Goal: Communication & Community: Connect with others

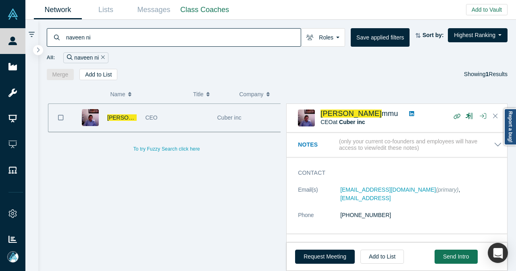
scroll to position [230, 0]
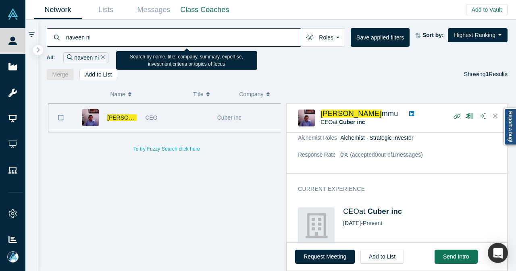
drag, startPoint x: 131, startPoint y: 39, endPoint x: 64, endPoint y: 43, distance: 67.4
click at [64, 43] on div "naveen ni" at bounding box center [174, 37] width 254 height 19
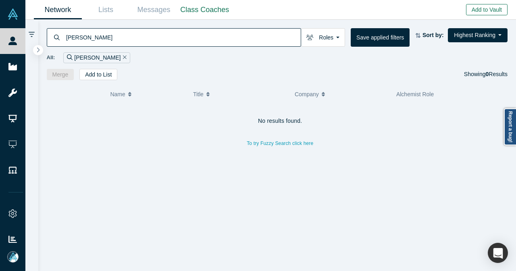
type input "[PERSON_NAME]"
click at [470, 12] on button "Add to Vault" at bounding box center [487, 9] width 42 height 11
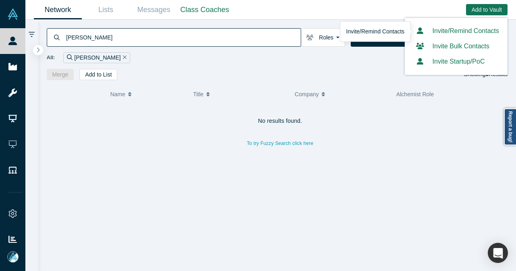
click at [458, 32] on link "Invite/Remind Contacts" at bounding box center [456, 30] width 86 height 7
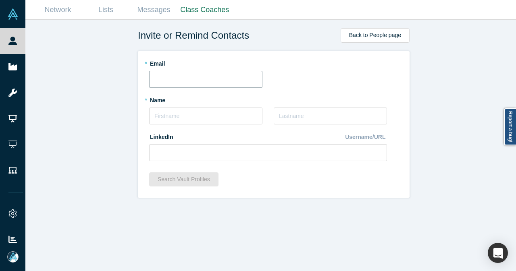
click at [209, 73] on input "text" at bounding box center [205, 79] width 113 height 17
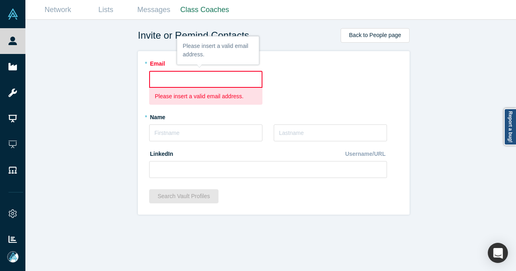
paste input "[EMAIL_ADDRESS][DOMAIN_NAME]"
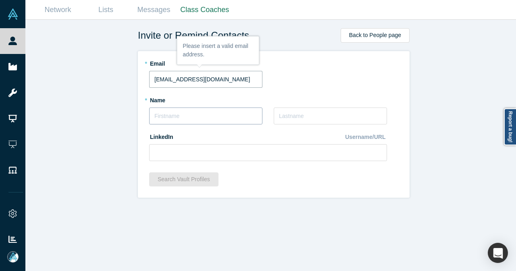
type input "[EMAIL_ADDRESS][DOMAIN_NAME]"
type input "[PERSON_NAME]"
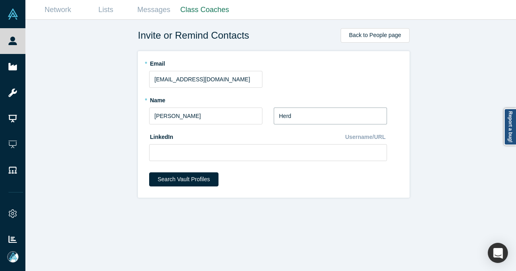
type input "Herd"
click at [208, 148] on input at bounding box center [268, 152] width 238 height 17
paste input "[URL][DOMAIN_NAME]"
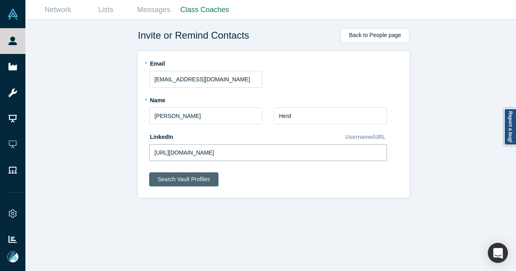
type input "[URL][DOMAIN_NAME]"
click at [173, 179] on button "Search Vault Profiles" at bounding box center [183, 180] width 69 height 14
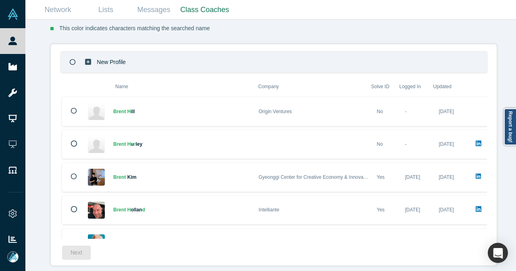
click at [70, 59] on icon at bounding box center [73, 62] width 6 height 6
click at [71, 251] on button "Next" at bounding box center [76, 253] width 29 height 14
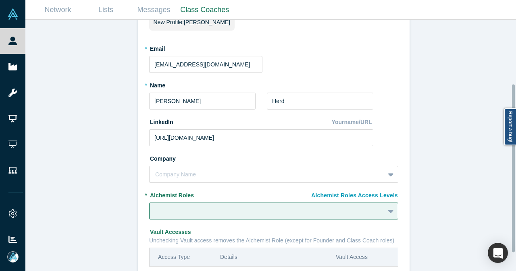
scroll to position [121, 0]
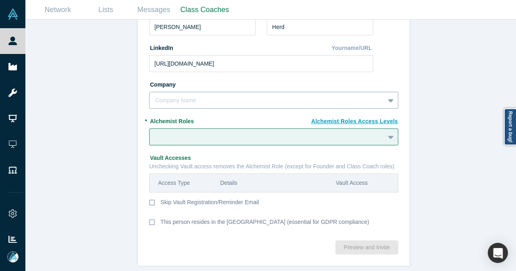
click at [213, 96] on div at bounding box center [267, 101] width 224 height 10
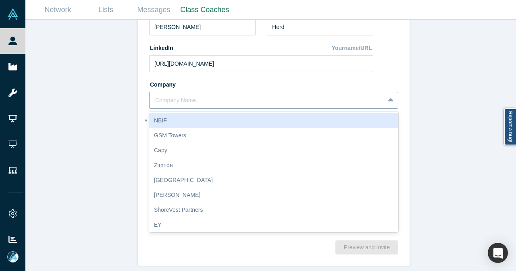
paste input "The Story Group"
type input "The Story Group"
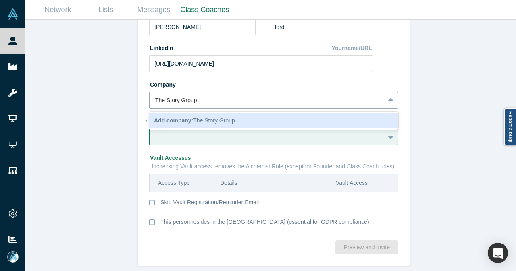
click at [198, 117] on span "Add company: The Story Group" at bounding box center [194, 120] width 81 height 6
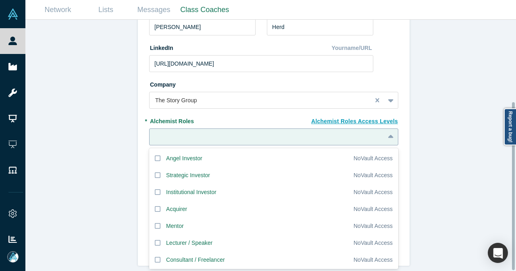
click at [197, 132] on div at bounding box center [267, 137] width 224 height 10
click at [156, 189] on icon at bounding box center [158, 192] width 6 height 6
click at [0, 0] on input "Institutional Investor" at bounding box center [0, 0] width 0 height 0
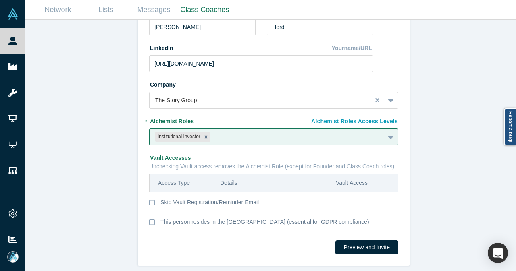
click at [266, 116] on label "* Alchemist Roles" at bounding box center [273, 119] width 249 height 11
click at [351, 241] on button "Preview and Invite" at bounding box center [366, 248] width 63 height 14
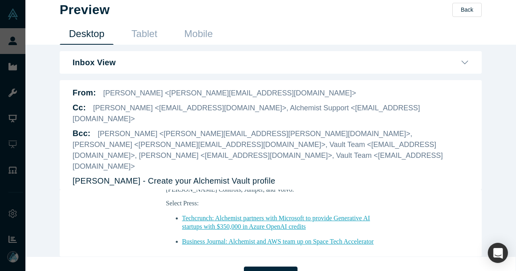
scroll to position [605, 0]
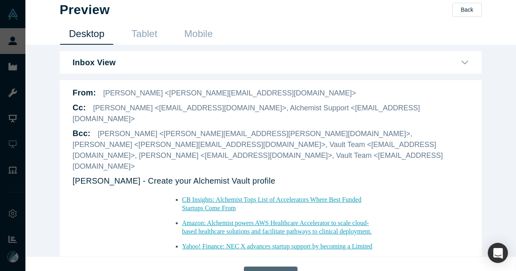
click at [254, 267] on button "Send Invite" at bounding box center [270, 275] width 53 height 17
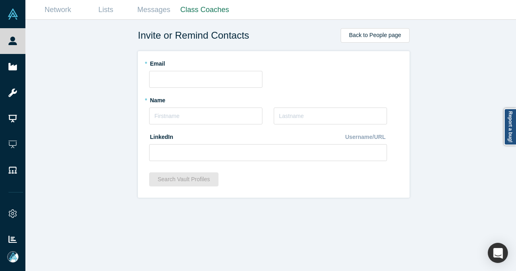
scroll to position [0, 0]
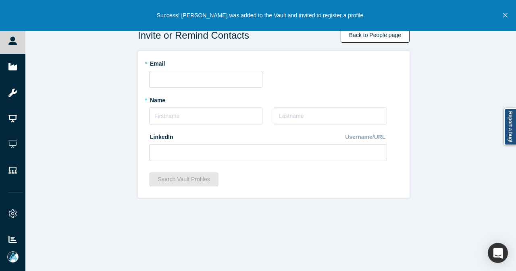
click at [365, 41] on link "Back to People page" at bounding box center [375, 35] width 69 height 15
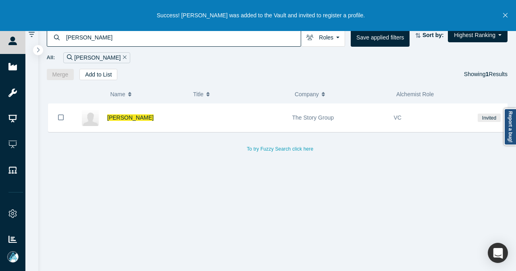
click at [124, 117] on span "[PERSON_NAME]" at bounding box center [130, 117] width 46 height 6
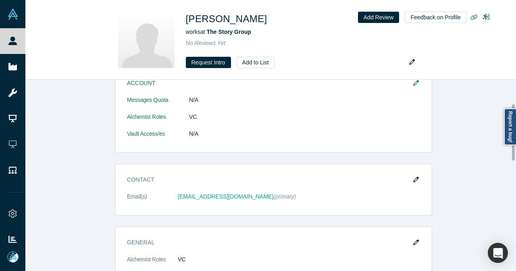
scroll to position [161, 0]
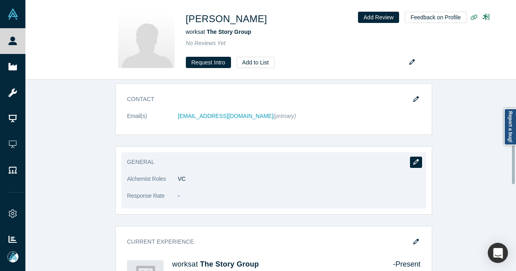
click at [413, 159] on icon "button" at bounding box center [416, 162] width 6 height 6
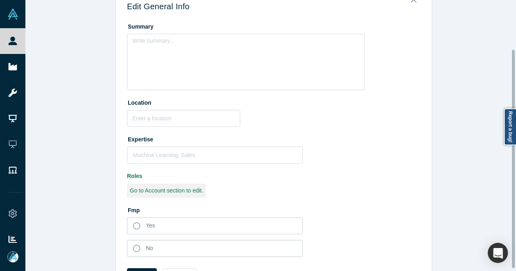
scroll to position [63, 0]
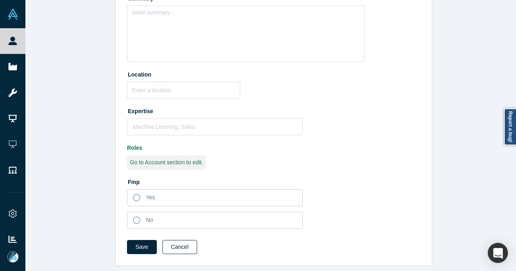
click at [182, 240] on button "Cancel" at bounding box center [179, 247] width 35 height 14
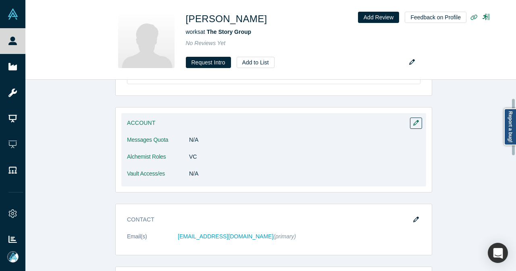
scroll to position [121, 0]
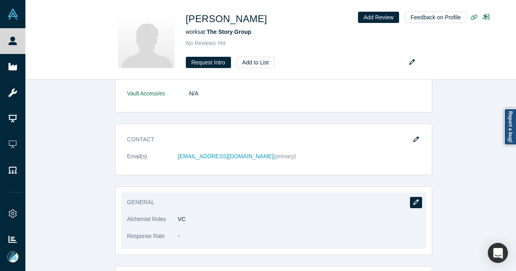
click at [413, 200] on icon "button" at bounding box center [416, 203] width 6 height 6
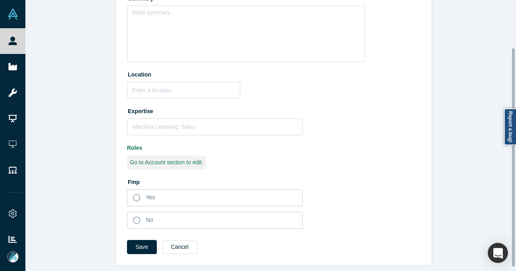
scroll to position [63, 0]
click at [183, 244] on button "Cancel" at bounding box center [179, 247] width 35 height 14
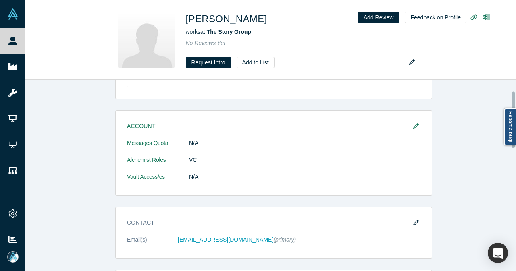
scroll to position [0, 0]
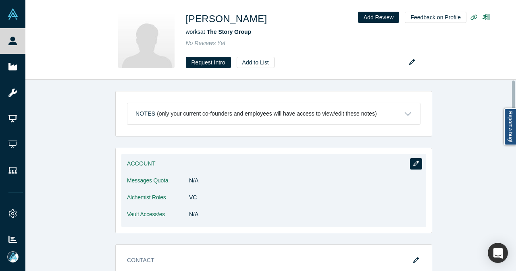
click at [413, 163] on icon "button" at bounding box center [416, 164] width 6 height 6
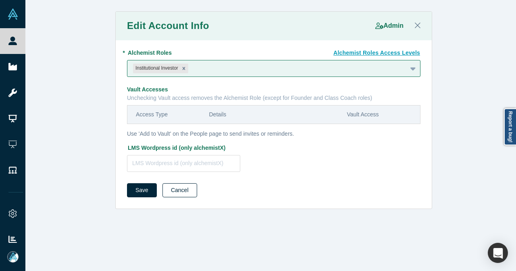
click at [162, 190] on button "Cancel" at bounding box center [179, 190] width 35 height 14
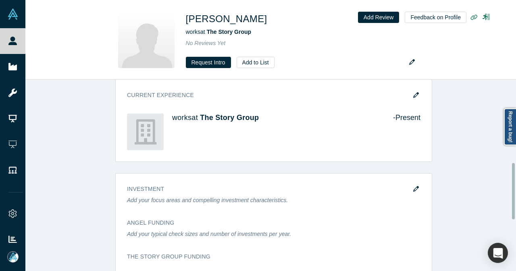
scroll to position [322, 0]
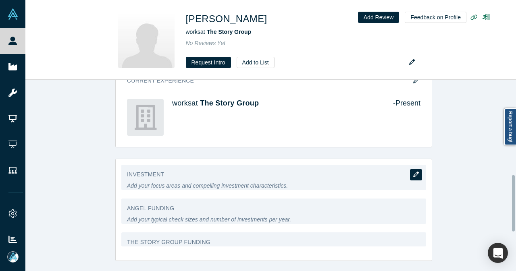
click at [413, 176] on button "button" at bounding box center [416, 174] width 12 height 11
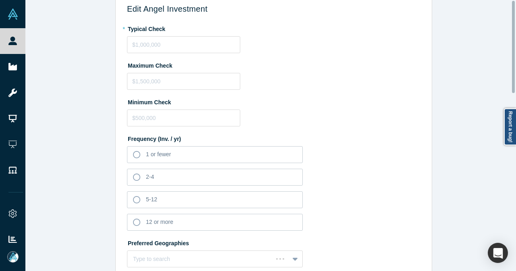
scroll to position [0, 0]
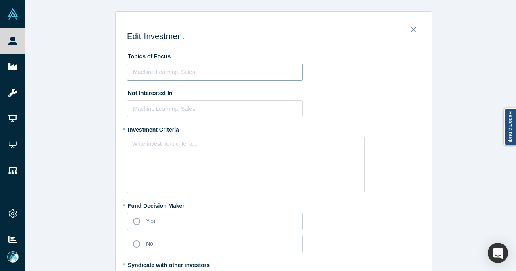
click at [186, 77] on div "Machine Learning, Sales" at bounding box center [214, 72] width 175 height 13
paste input "Space Tech, Aviation"
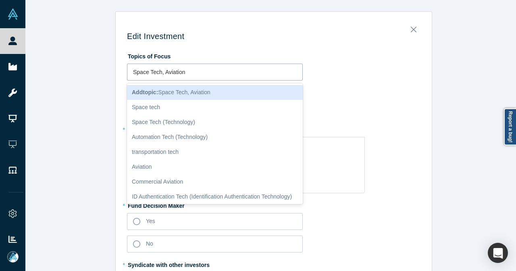
type input "Space Tech, Aviation"
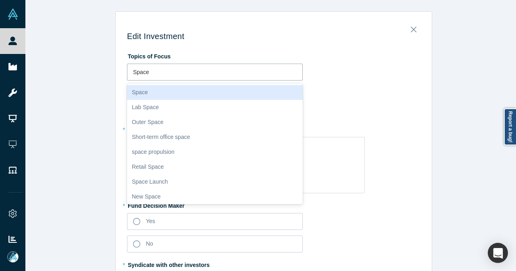
type input "Space"
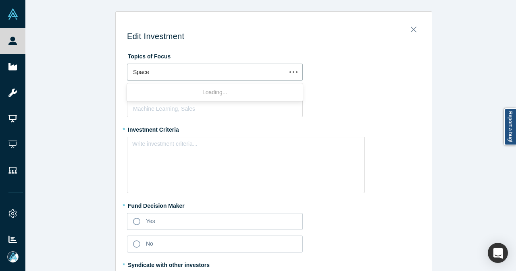
type input "Space t"
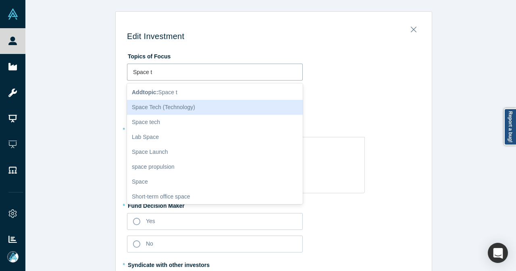
click at [144, 107] on div "Space Tech (Technology)" at bounding box center [215, 107] width 176 height 15
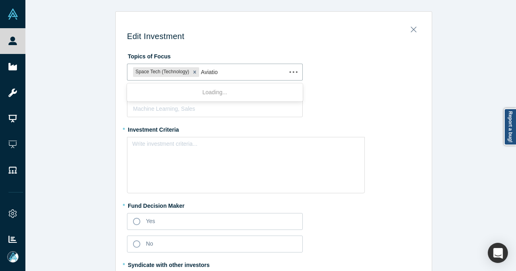
type input "Aviation"
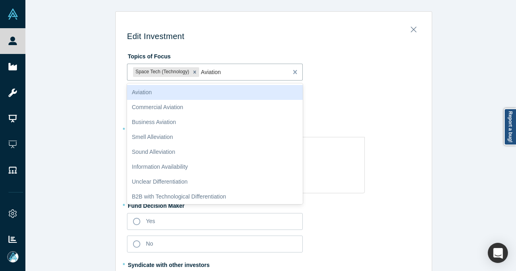
click at [150, 97] on div "Aviation" at bounding box center [215, 92] width 176 height 15
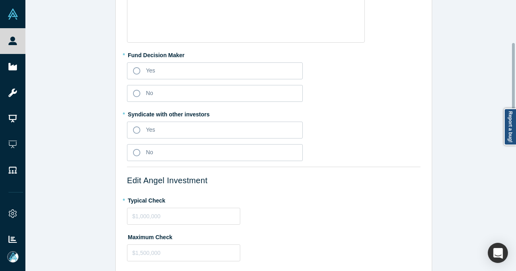
scroll to position [121, 0]
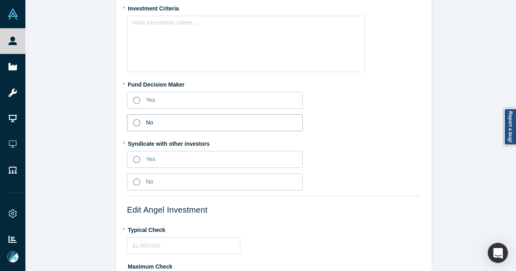
click at [135, 125] on icon at bounding box center [136, 122] width 7 height 7
click at [0, 0] on input "No" at bounding box center [0, 0] width 0 height 0
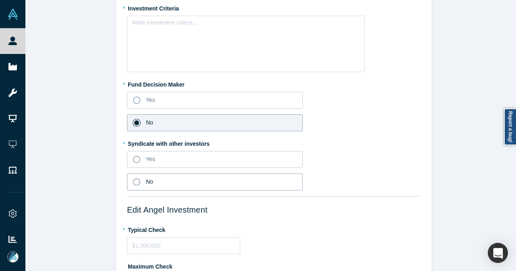
click at [133, 179] on icon at bounding box center [136, 182] width 7 height 7
click at [0, 0] on input "No" at bounding box center [0, 0] width 0 height 0
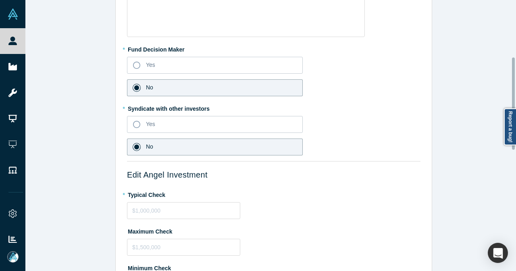
scroll to position [202, 0]
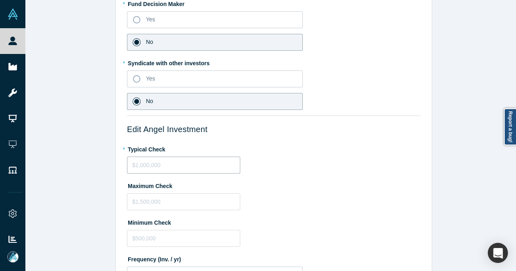
click at [145, 165] on input "tel" at bounding box center [183, 165] width 113 height 17
type input "$500,000"
click at [187, 195] on input "tel" at bounding box center [183, 201] width 113 height 17
type input "$1,500,000"
click at [181, 237] on input "tel" at bounding box center [183, 238] width 113 height 17
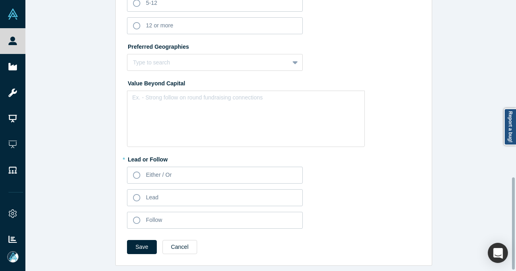
scroll to position [524, 0]
type input "$500,000"
click at [135, 173] on label "Either / Or" at bounding box center [215, 175] width 176 height 17
click at [0, 0] on input "Either / Or" at bounding box center [0, 0] width 0 height 0
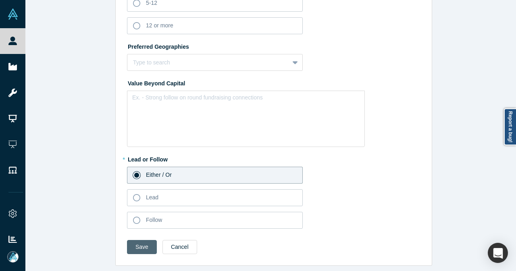
click at [128, 243] on button "Save" at bounding box center [142, 247] width 30 height 14
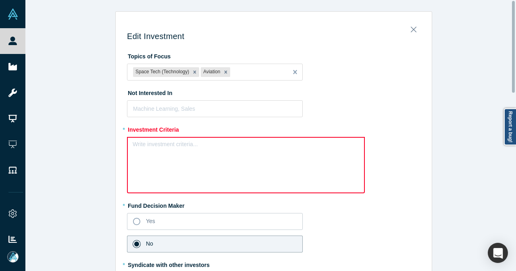
scroll to position [0, 0]
click at [290, 145] on div "rdw-editor" at bounding box center [246, 147] width 216 height 8
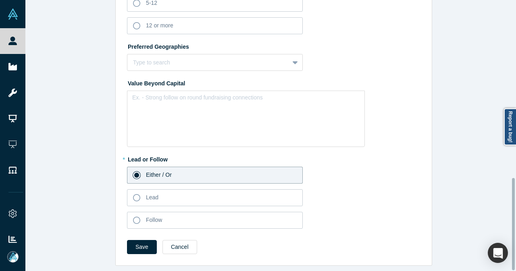
scroll to position [524, 0]
click at [141, 244] on button "Save" at bounding box center [142, 247] width 30 height 14
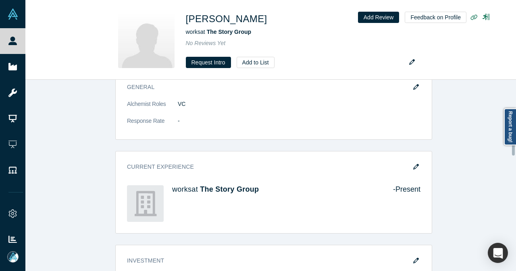
scroll to position [0, 0]
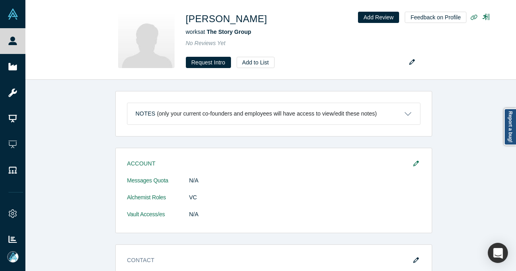
click at [461, 126] on div "Notes (only your current co-founders and employees will have access to view/edi…" at bounding box center [273, 179] width 497 height 198
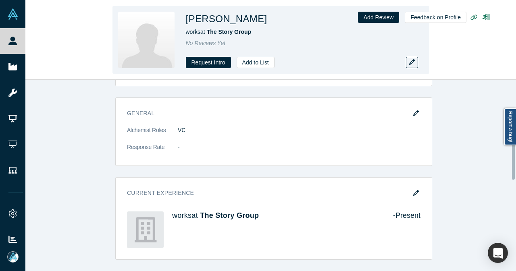
scroll to position [242, 0]
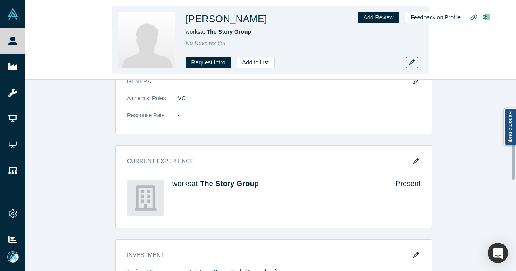
drag, startPoint x: 100, startPoint y: 35, endPoint x: 85, endPoint y: 24, distance: 18.8
click at [100, 35] on div "[PERSON_NAME] works at The Story Group No Reviews Yet Request Intro Add to List…" at bounding box center [270, 39] width 491 height 79
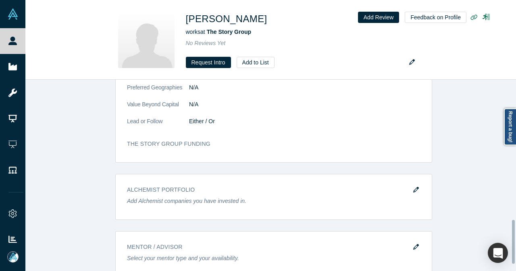
scroll to position [639, 0]
